Goal: Navigation & Orientation: Find specific page/section

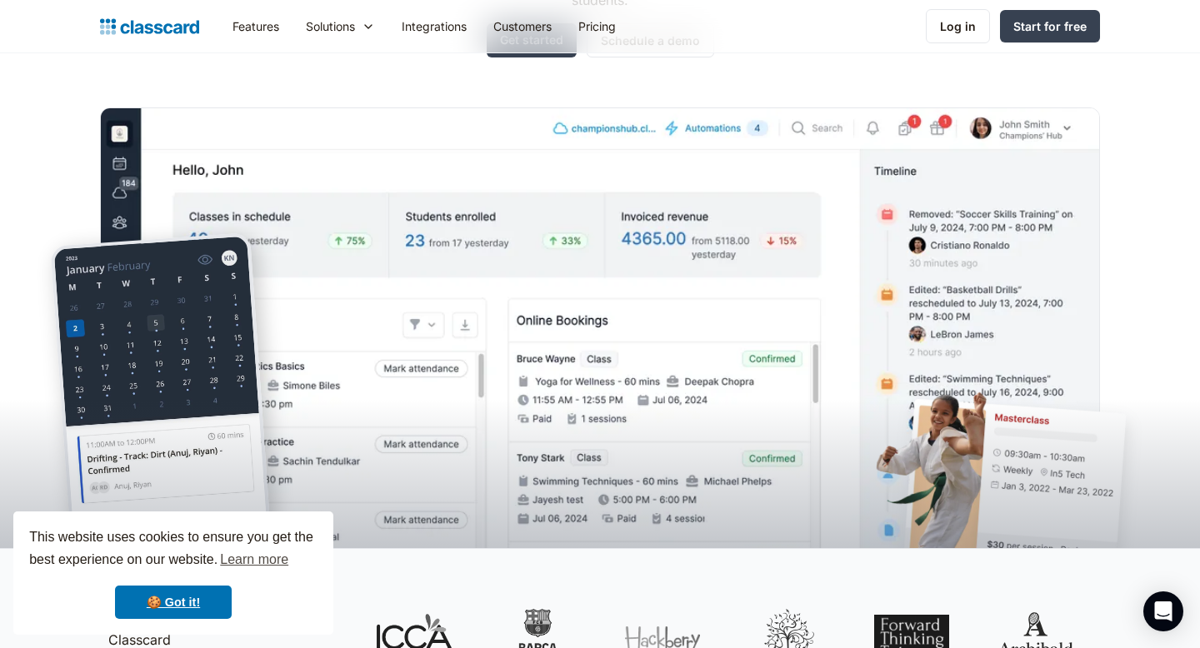
scroll to position [294, 0]
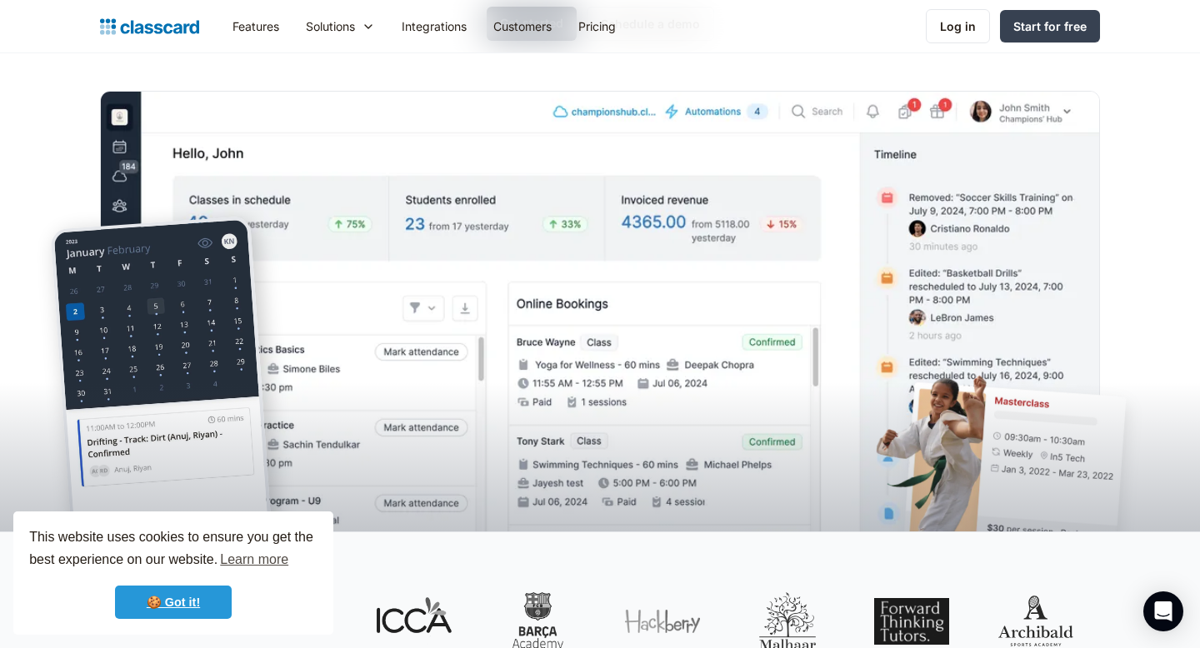
click at [197, 606] on link "🍪 Got it!" at bounding box center [173, 602] width 117 height 33
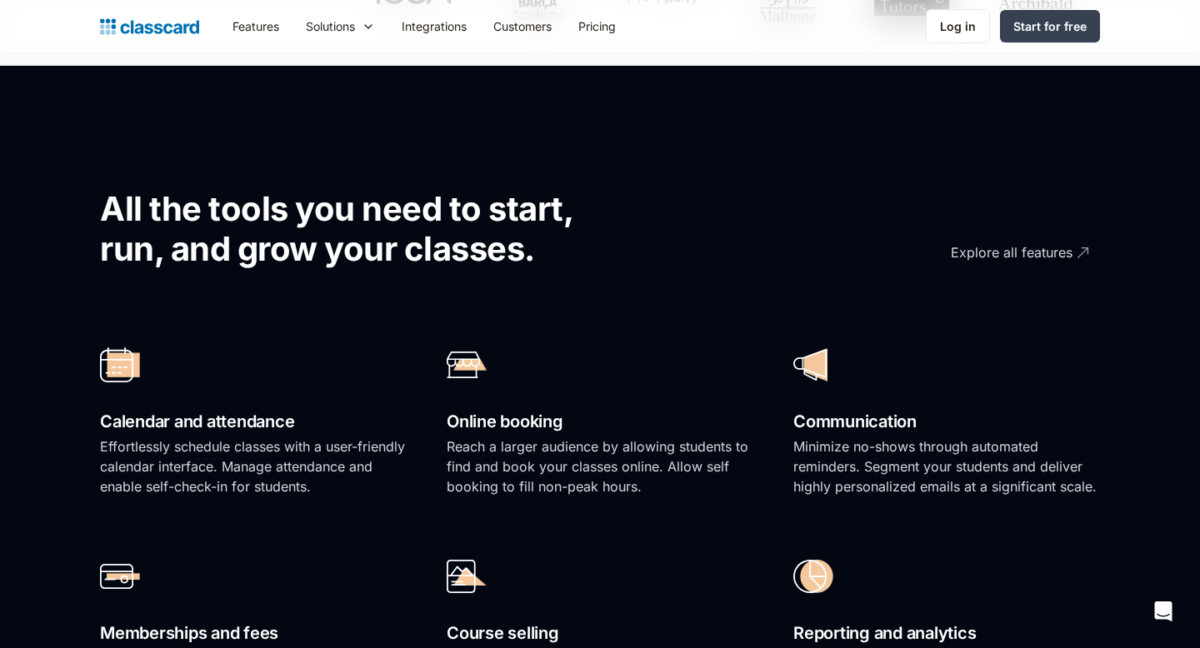
scroll to position [0, 0]
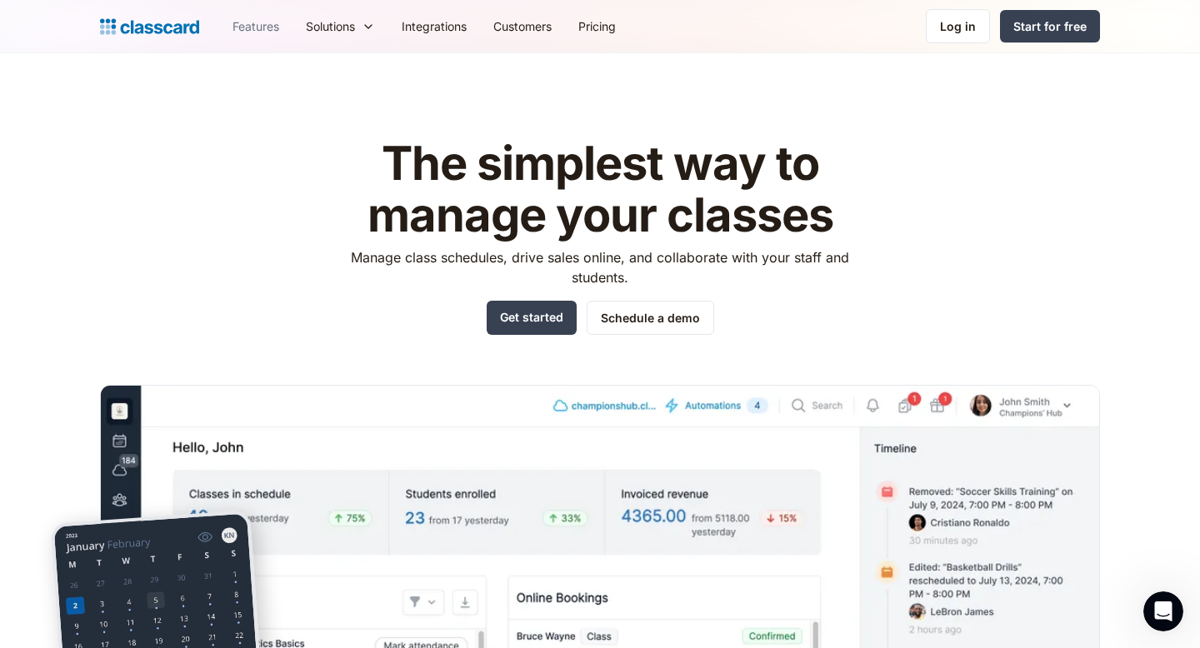
click at [266, 38] on link "Features" at bounding box center [255, 27] width 73 height 38
